Goal: Task Accomplishment & Management: Complete application form

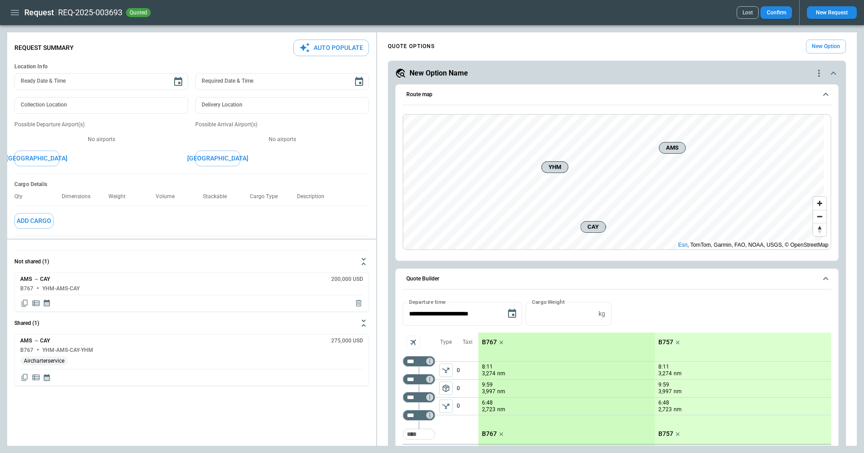
scroll to position [90, 0]
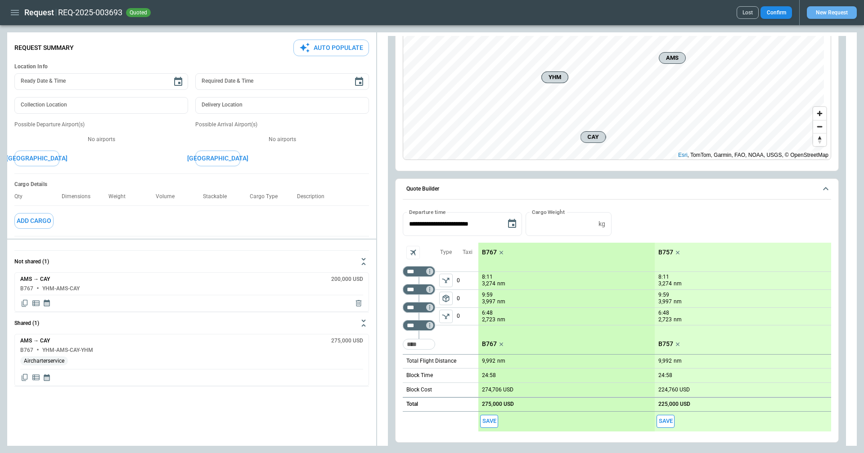
click at [828, 10] on button "New Request" at bounding box center [832, 12] width 50 height 13
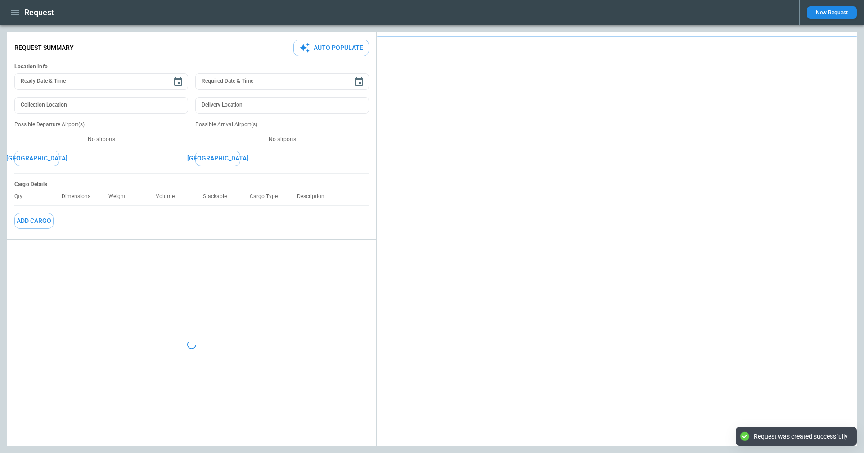
type textarea "*"
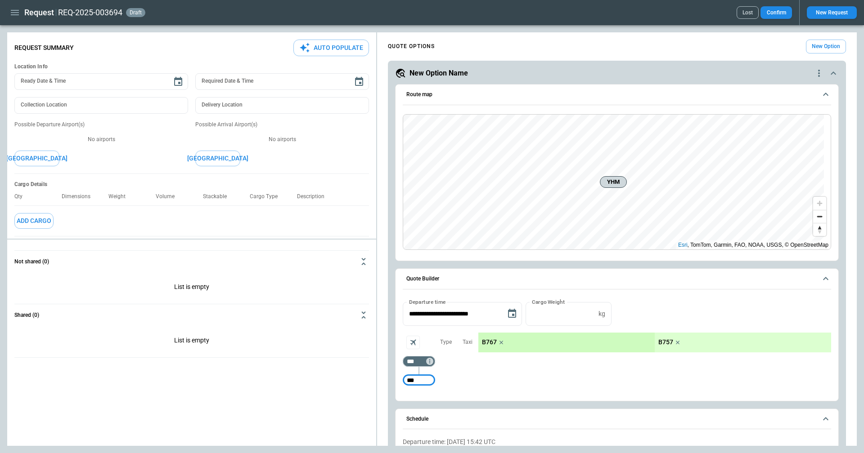
type input "***"
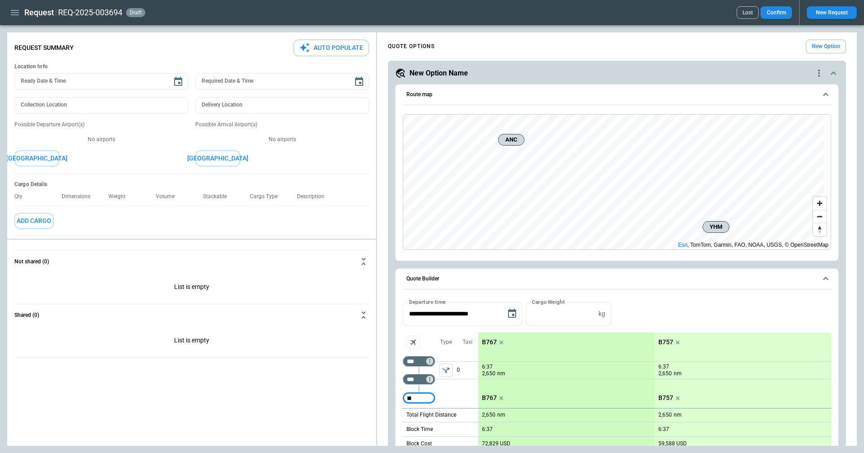
type input "*"
type input "***"
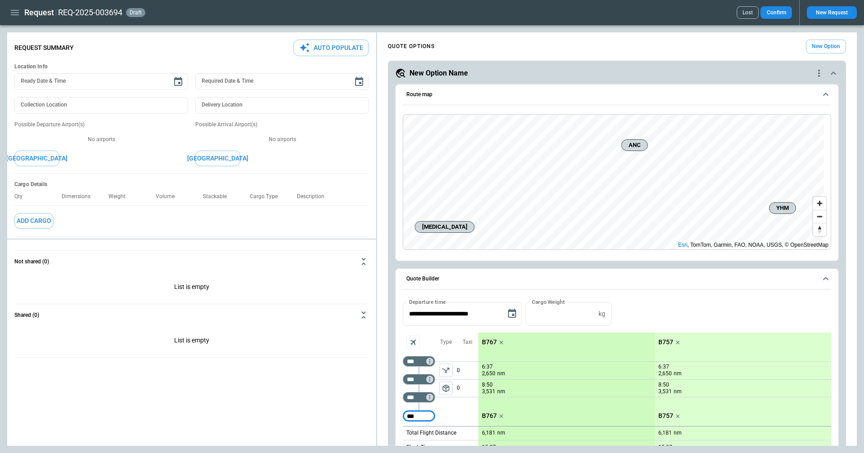
type input "***"
type input "*"
type input "***"
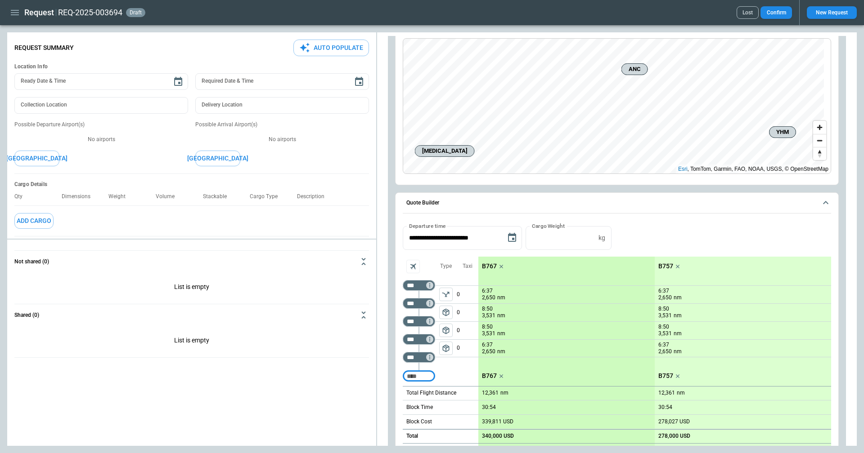
scroll to position [90, 0]
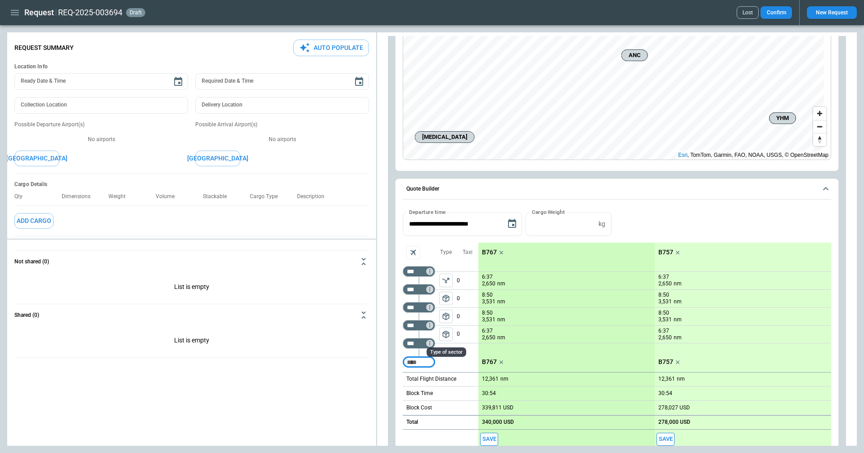
click at [447, 337] on span "package_2" at bounding box center [445, 334] width 9 height 9
click at [445, 332] on icon "left aligned" at bounding box center [445, 334] width 9 height 9
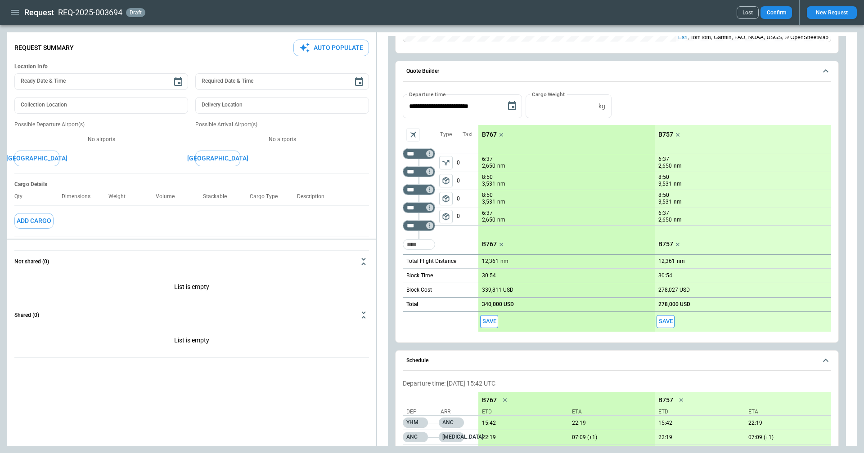
scroll to position [225, 0]
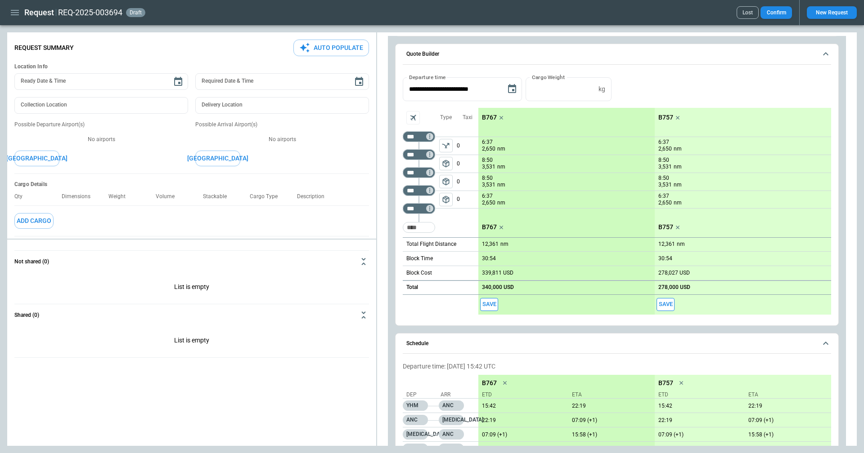
click at [489, 305] on button "Save" at bounding box center [489, 304] width 18 height 13
click at [448, 146] on icon "left aligned" at bounding box center [445, 145] width 9 height 9
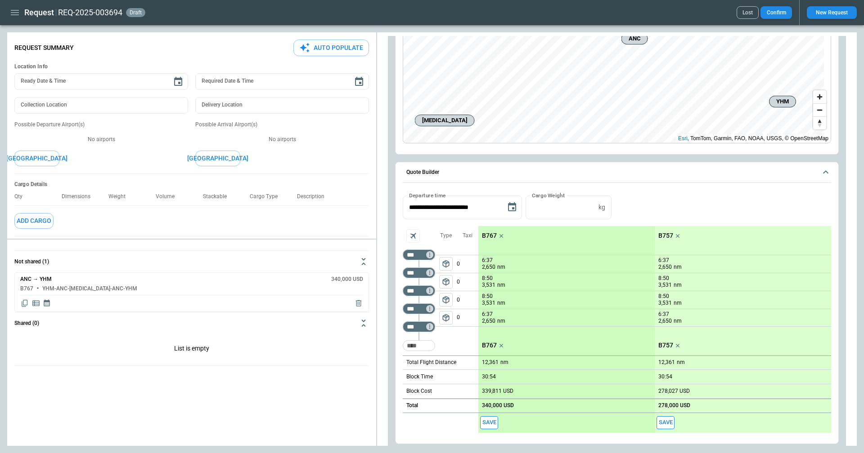
scroll to position [90, 0]
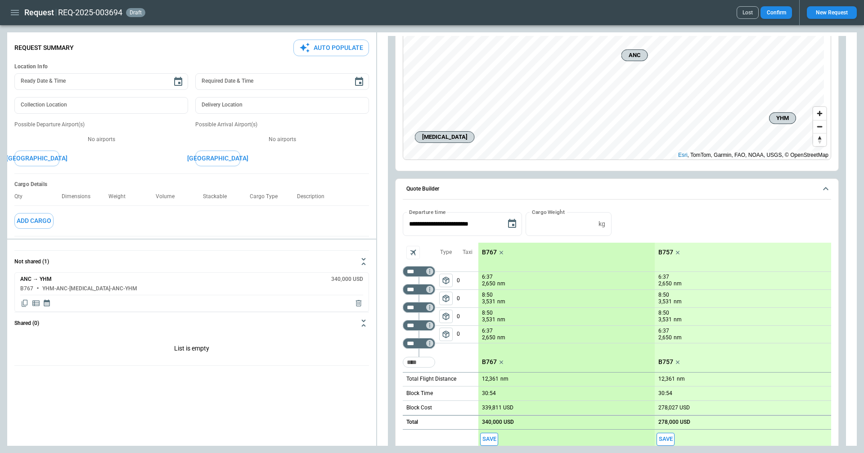
click at [490, 438] on button "Save" at bounding box center [489, 439] width 18 height 13
click at [422, 310] on input "***" at bounding box center [416, 307] width 25 height 9
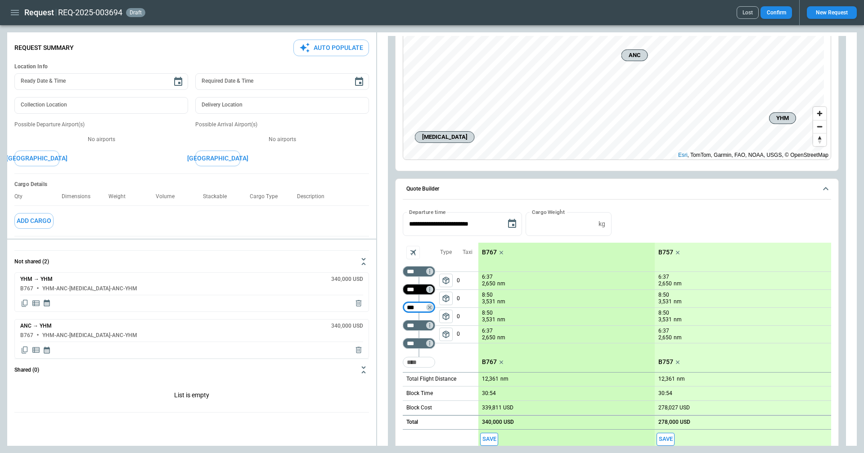
click at [418, 286] on input "***" at bounding box center [416, 289] width 25 height 9
click at [661, 224] on div "**********" at bounding box center [617, 224] width 428 height 24
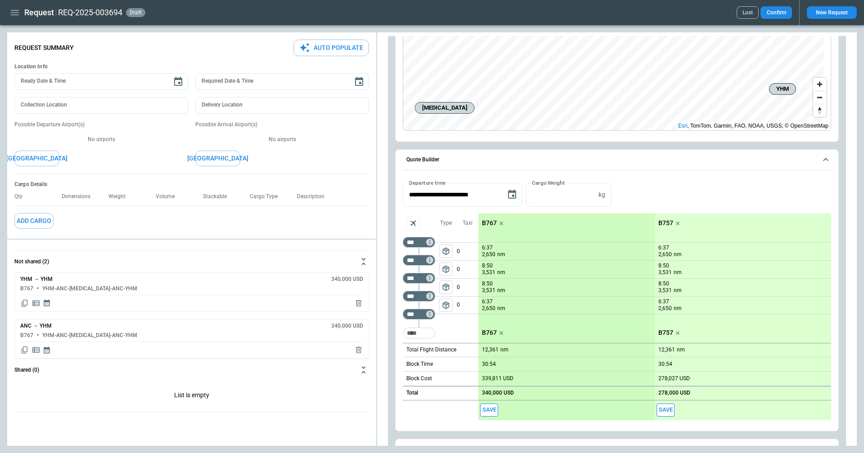
scroll to position [135, 0]
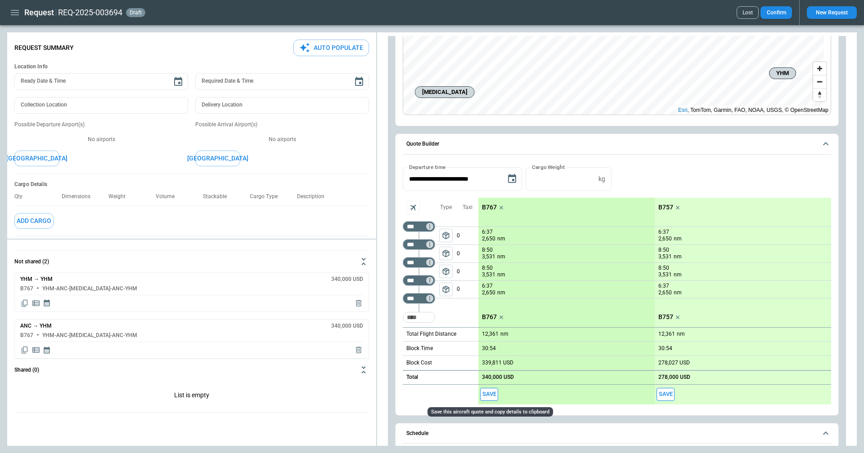
click at [488, 393] on button "Save" at bounding box center [489, 394] width 18 height 13
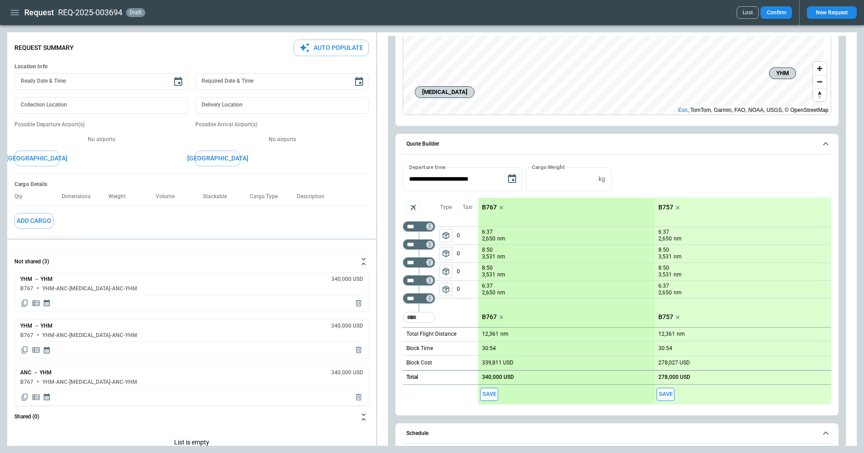
click at [446, 254] on span "package_2" at bounding box center [445, 253] width 9 height 9
click at [445, 234] on span "package_2" at bounding box center [445, 235] width 9 height 9
click at [492, 390] on button "Save" at bounding box center [489, 394] width 18 height 13
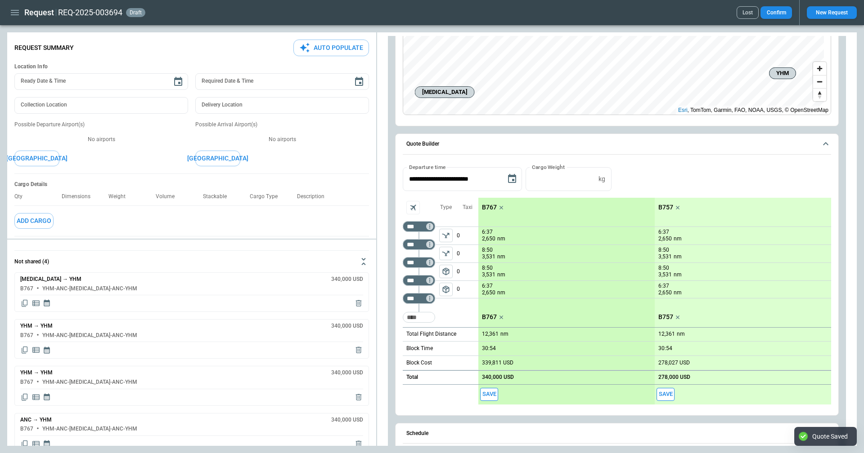
click at [444, 272] on span "package_2" at bounding box center [445, 271] width 9 height 9
click at [444, 290] on div "Type of sector" at bounding box center [446, 286] width 41 height 17
click at [448, 233] on icon "left aligned" at bounding box center [445, 235] width 9 height 9
click at [445, 250] on icon "left aligned" at bounding box center [445, 253] width 9 height 9
click at [488, 395] on button "Save" at bounding box center [489, 394] width 18 height 13
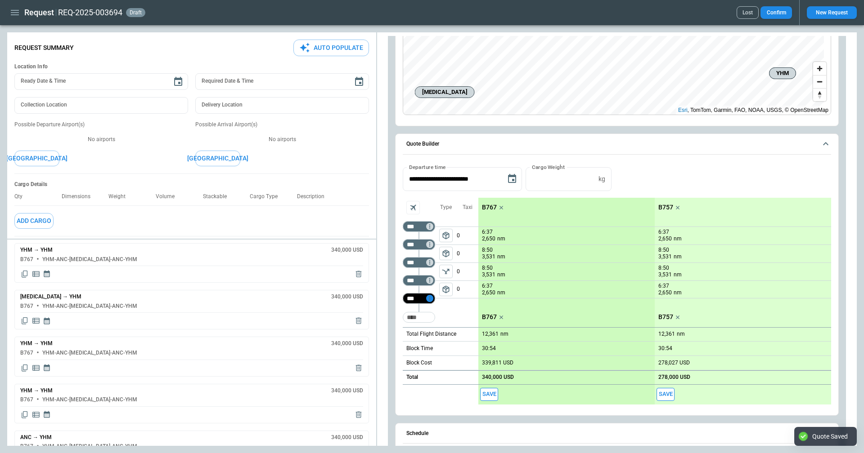
scroll to position [45, 0]
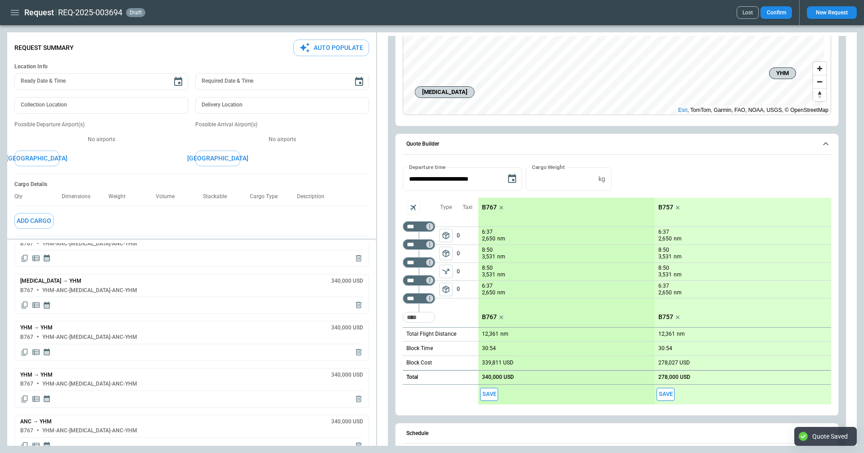
click at [449, 291] on span "package_2" at bounding box center [445, 289] width 9 height 9
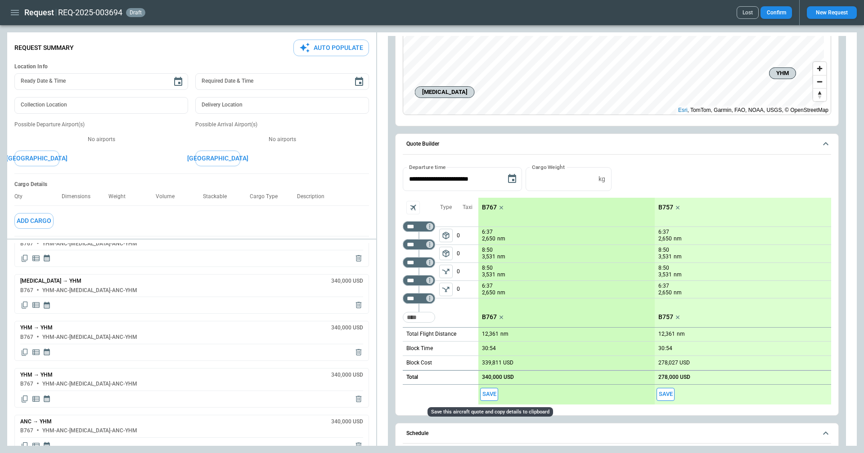
click at [484, 392] on button "Save" at bounding box center [489, 394] width 18 height 13
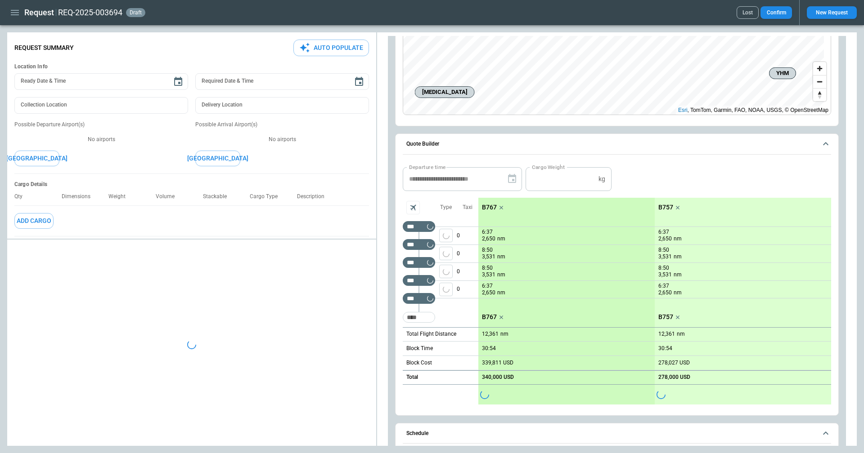
scroll to position [0, 0]
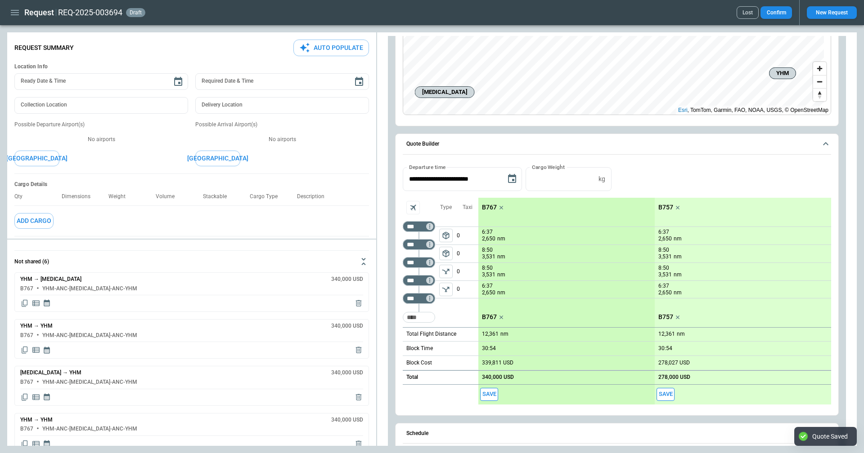
click at [24, 303] on icon "Copy quote content" at bounding box center [24, 303] width 9 height 9
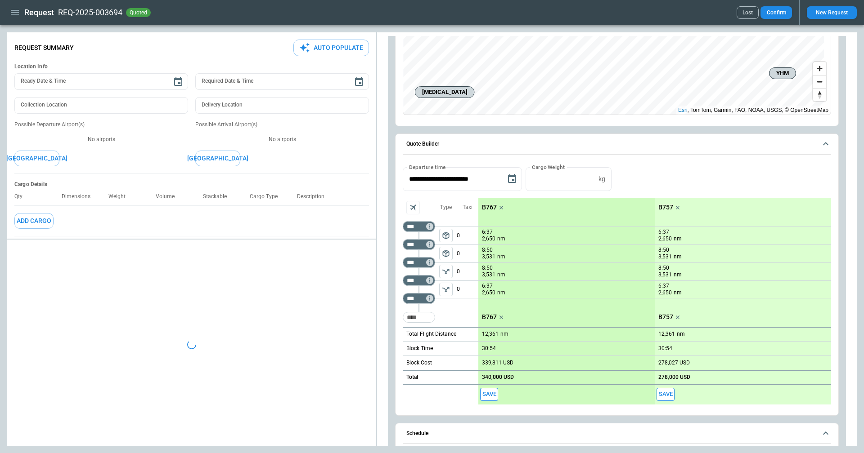
type textarea "*"
